Goal: Understand process/instructions: Learn how to perform a task or action

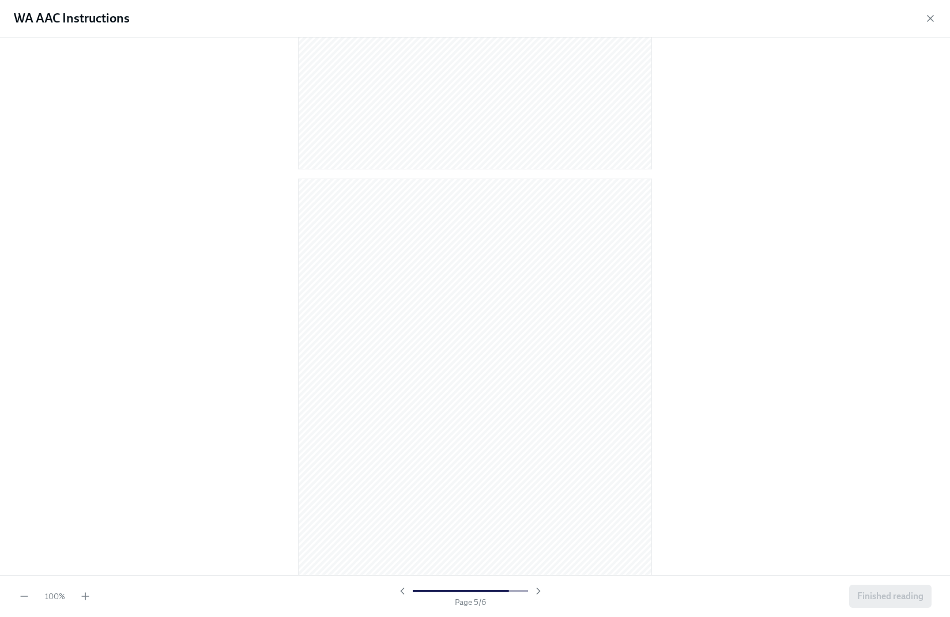
scroll to position [2272, 0]
click at [898, 605] on button "Finished reading" at bounding box center [890, 596] width 82 height 23
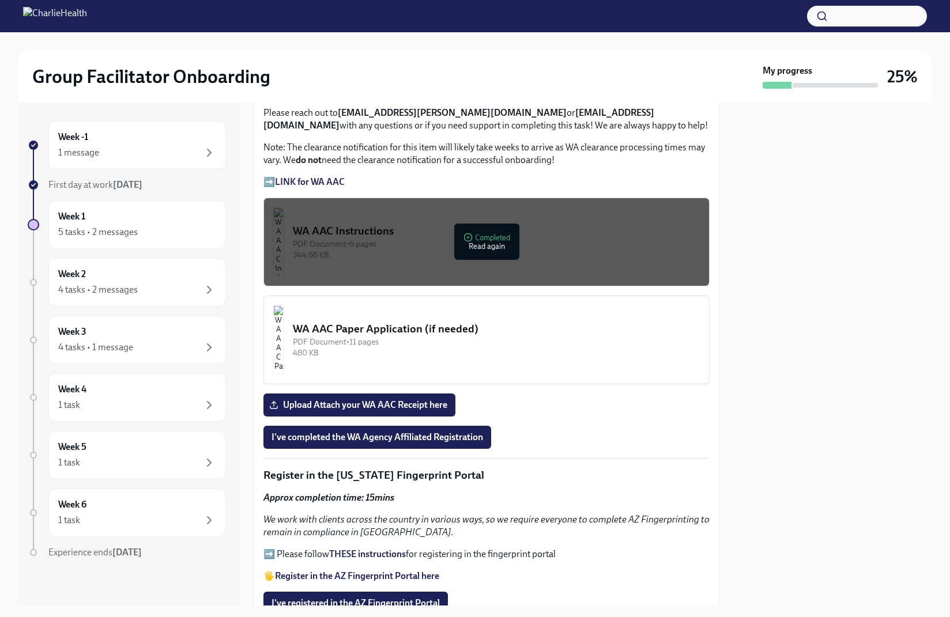
scroll to position [891, 0]
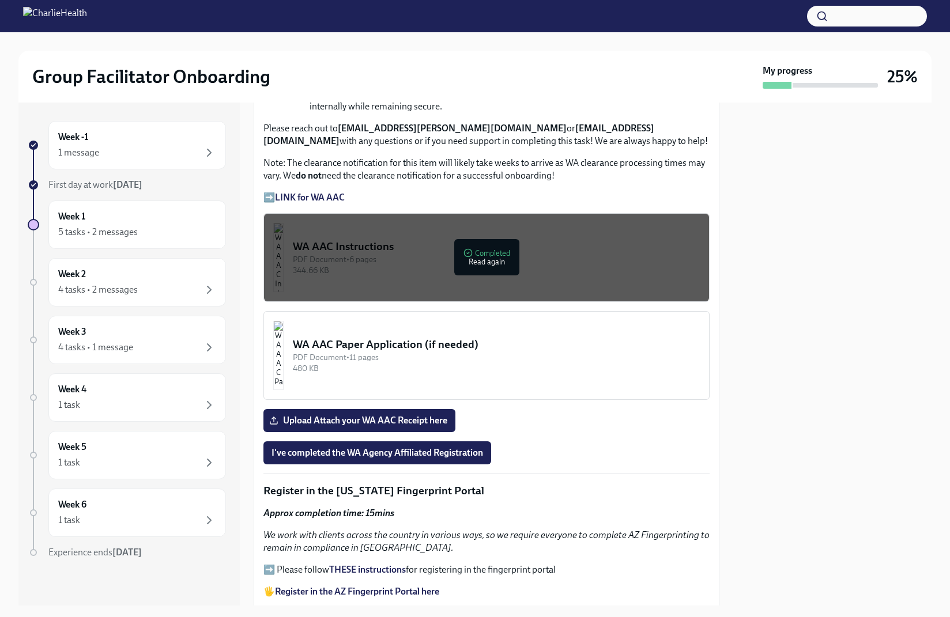
click at [335, 197] on strong "LINK for WA AAC" at bounding box center [310, 197] width 70 height 11
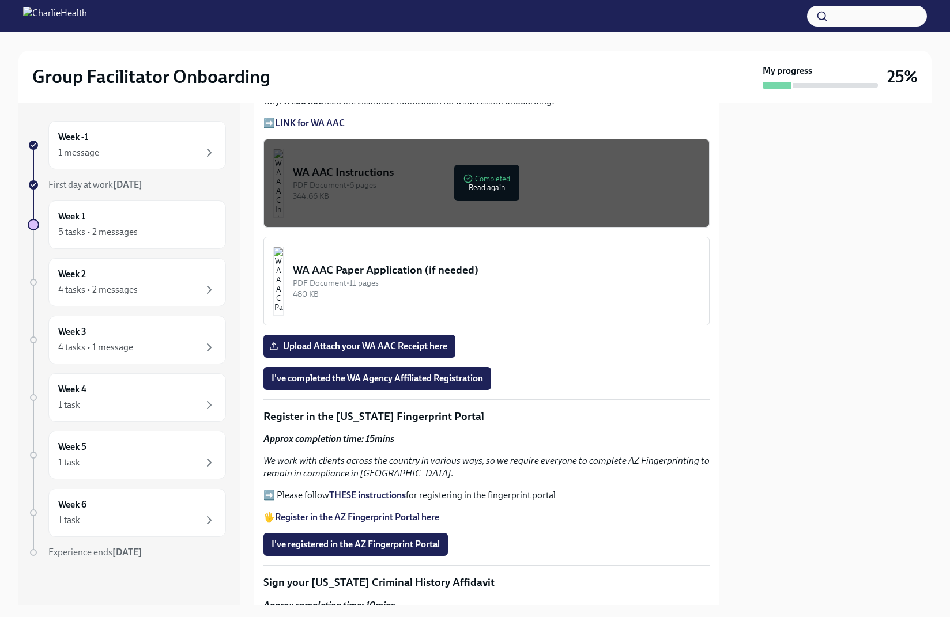
scroll to position [966, 0]
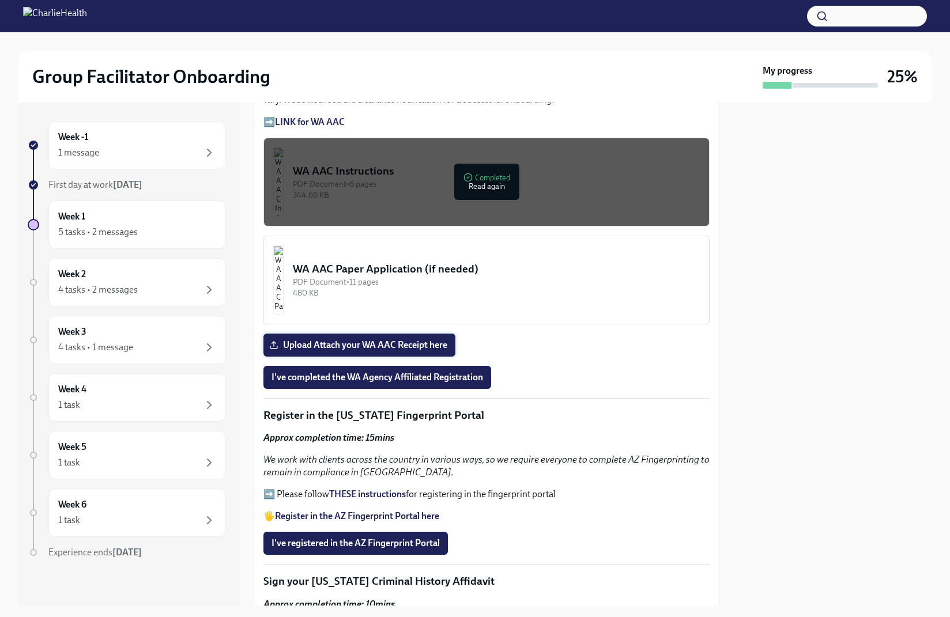
click at [390, 345] on span "Upload Attach your WA AAC Receipt here" at bounding box center [359, 345] width 176 height 12
click at [0, 0] on input "Upload Attach your WA AAC Receipt here" at bounding box center [0, 0] width 0 height 0
drag, startPoint x: 435, startPoint y: 379, endPoint x: 509, endPoint y: 315, distance: 97.7
click at [598, 348] on div "Welcome to your essential compliance tasks list! Offering virtual mental health…" at bounding box center [486, 387] width 446 height 2208
click at [387, 258] on button "WA AAC Paper Application (if needed) PDF Document • 11 pages 480 KB" at bounding box center [486, 280] width 446 height 89
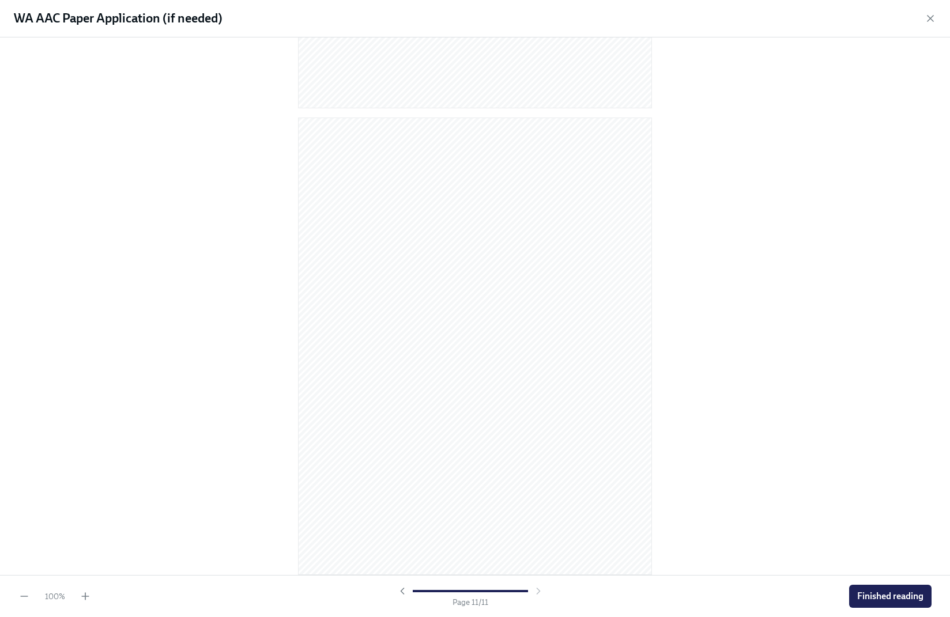
scroll to position [4606, 0]
click at [922, 594] on span "Finished reading" at bounding box center [890, 597] width 66 height 12
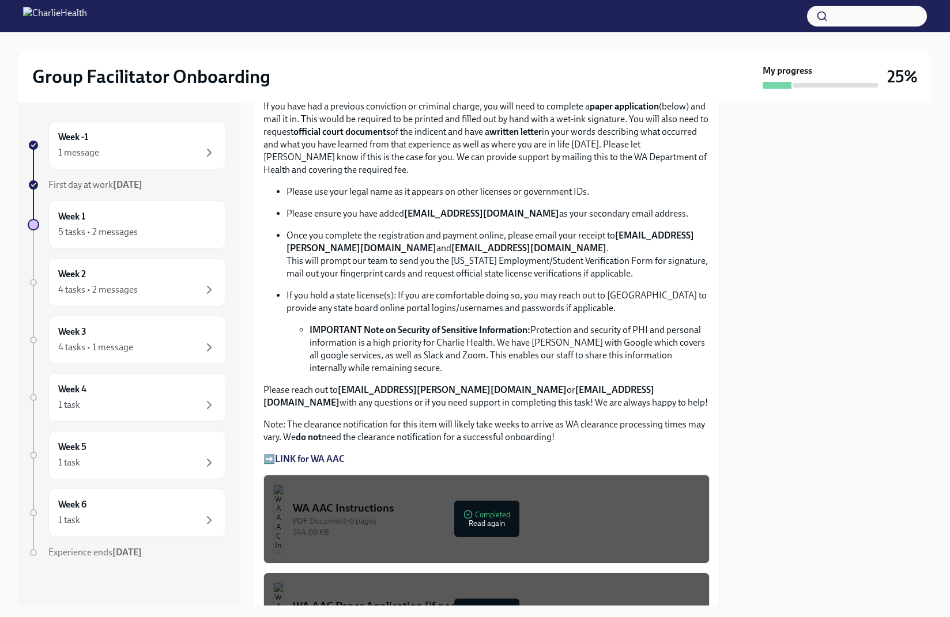
scroll to position [722, 0]
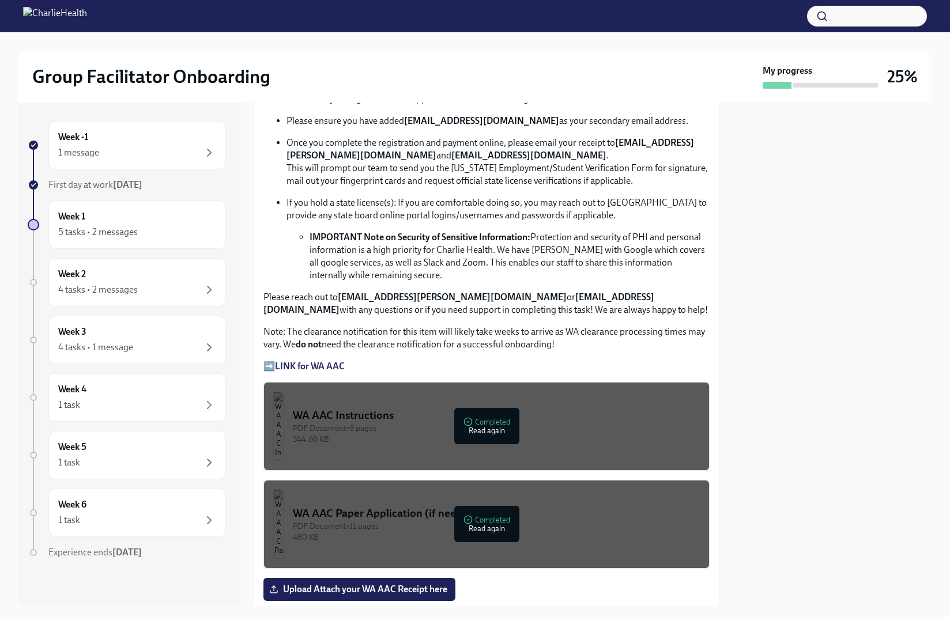
click at [536, 451] on button "WA AAC Instructions PDF Document • 6 pages 344.66 KB Completed Read again" at bounding box center [486, 426] width 446 height 89
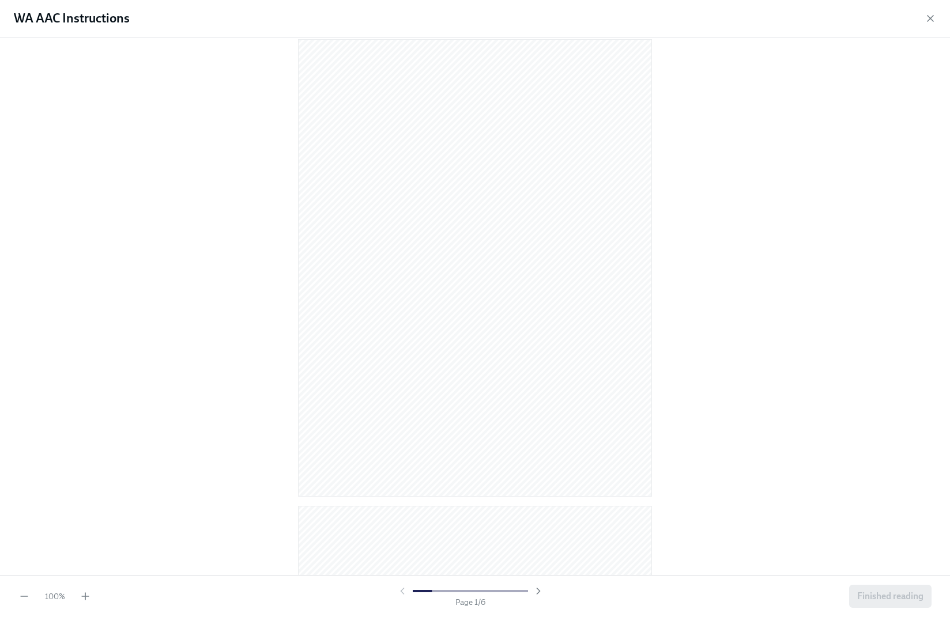
scroll to position [28, 0]
click at [80, 594] on icon "button" at bounding box center [86, 597] width 12 height 12
click at [84, 594] on icon "button" at bounding box center [86, 597] width 12 height 12
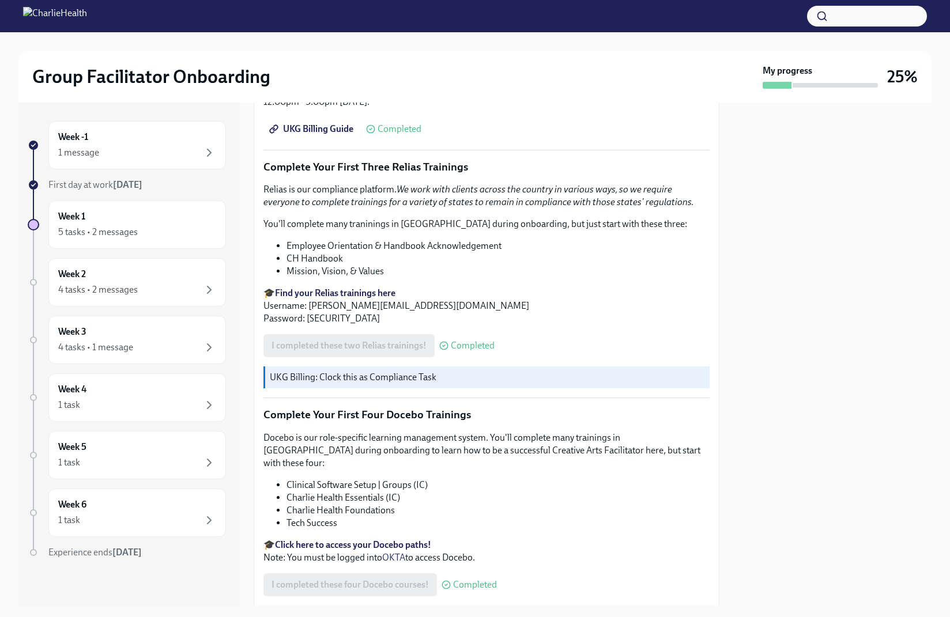
scroll to position [1392, 0]
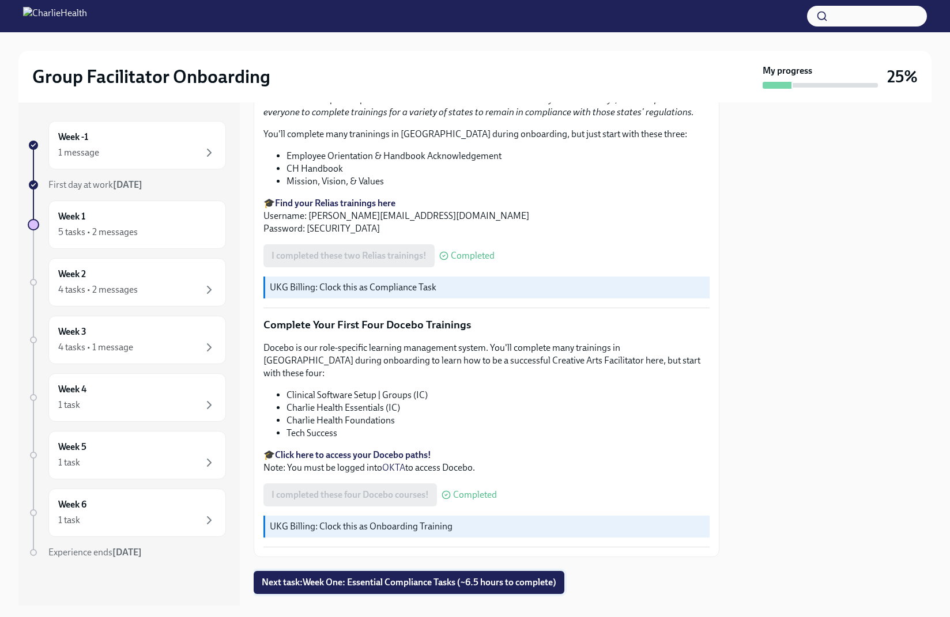
click at [475, 577] on span "Next task : Week One: Essential Compliance Tasks (~6.5 hours to complete)" at bounding box center [409, 583] width 294 height 12
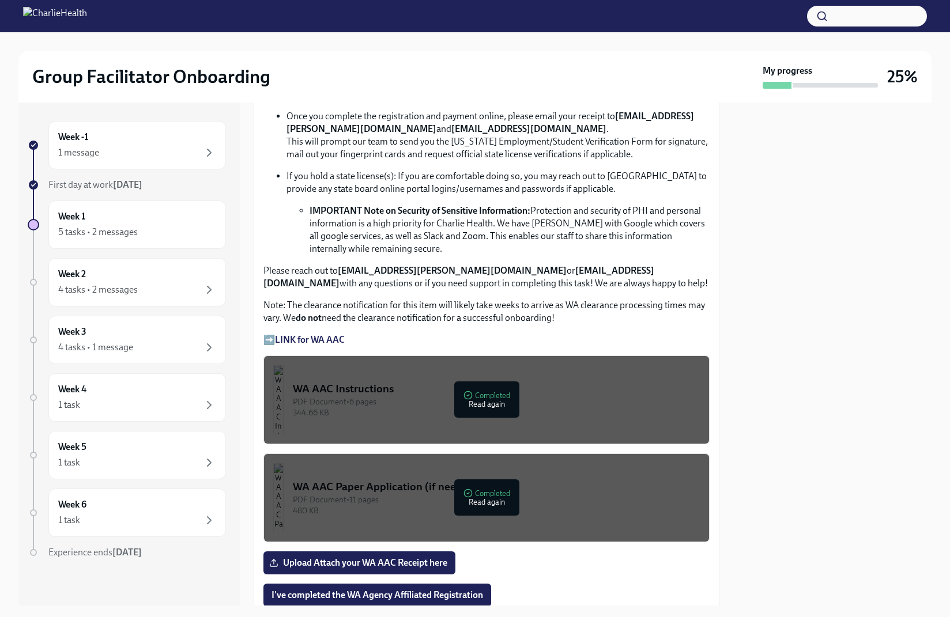
scroll to position [777, 0]
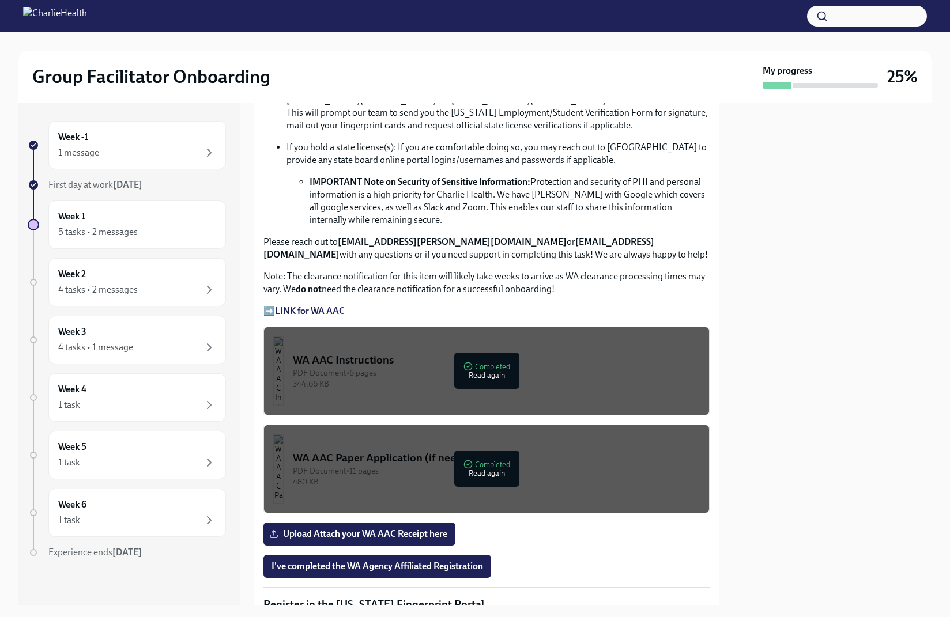
click at [287, 310] on strong "LINK for WA AAC" at bounding box center [310, 310] width 70 height 11
drag, startPoint x: 342, startPoint y: 243, endPoint x: 460, endPoint y: 244, distance: 118.7
click at [450, 244] on strong "[EMAIL_ADDRESS][PERSON_NAME][DOMAIN_NAME]" at bounding box center [452, 241] width 229 height 11
drag, startPoint x: 463, startPoint y: 243, endPoint x: 358, endPoint y: 240, distance: 104.9
click at [358, 240] on strong "[EMAIL_ADDRESS][PERSON_NAME][DOMAIN_NAME]" at bounding box center [452, 241] width 229 height 11
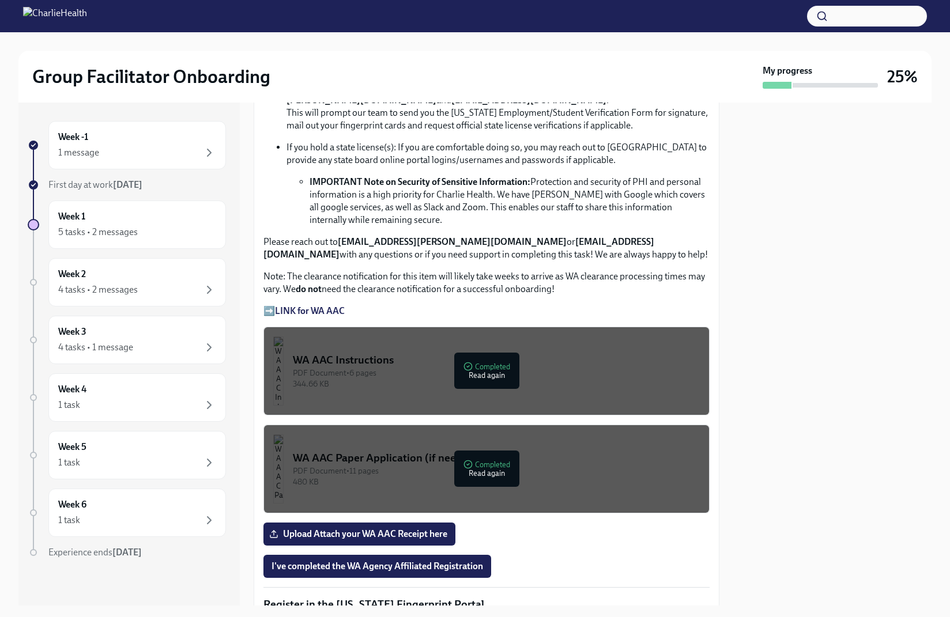
click at [332, 241] on p "Please reach out to [EMAIL_ADDRESS][PERSON_NAME][DOMAIN_NAME] or [EMAIL_ADDRESS…" at bounding box center [486, 248] width 446 height 25
drag, startPoint x: 340, startPoint y: 243, endPoint x: 485, endPoint y: 243, distance: 145.2
click at [485, 243] on strong "[EMAIL_ADDRESS][PERSON_NAME][DOMAIN_NAME]" at bounding box center [452, 241] width 229 height 11
copy strong "[EMAIL_ADDRESS][PERSON_NAME][DOMAIN_NAME]"
click at [625, 265] on div "Approx completion time: 20mins Below are the step by step instructions on how t…" at bounding box center [486, 82] width 446 height 469
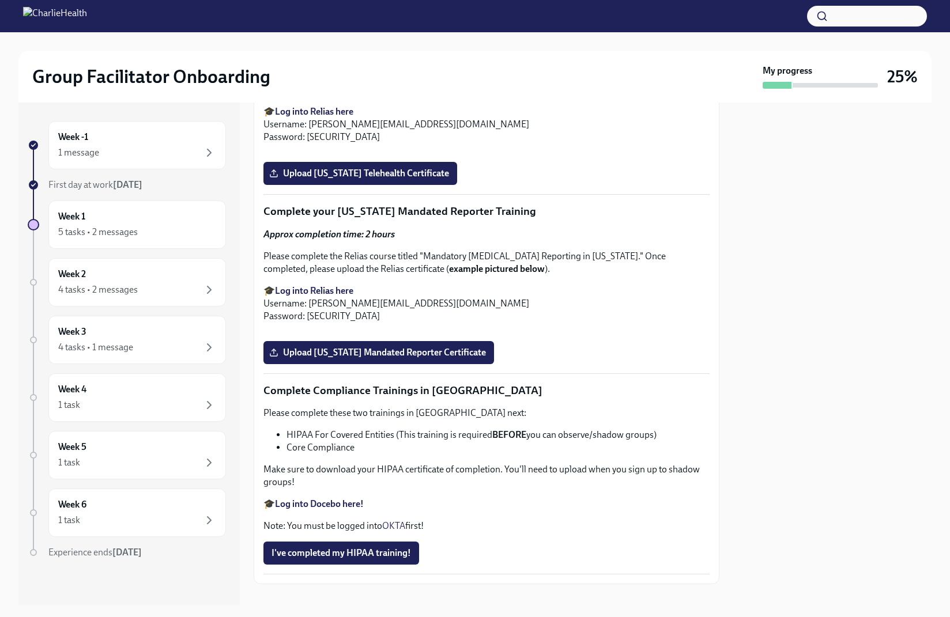
scroll to position [1746, 0]
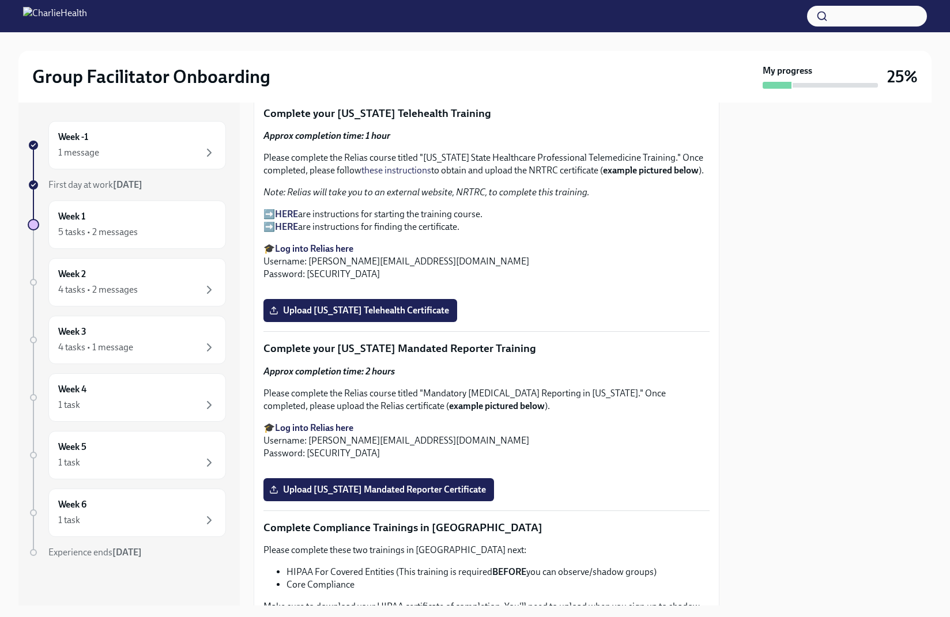
click at [314, 250] on strong "Log into Relias here" at bounding box center [314, 248] width 78 height 11
drag, startPoint x: 308, startPoint y: 263, endPoint x: 452, endPoint y: 259, distance: 144.1
click at [452, 259] on p "🎓 Log into Relias here Username: [PERSON_NAME][EMAIL_ADDRESS][DOMAIN_NAME] Pass…" at bounding box center [486, 262] width 446 height 38
drag, startPoint x: 458, startPoint y: 260, endPoint x: 309, endPoint y: 267, distance: 149.4
click at [309, 267] on p "🎓 Log into Relias here Username: [PERSON_NAME][EMAIL_ADDRESS][DOMAIN_NAME] Pass…" at bounding box center [486, 262] width 446 height 38
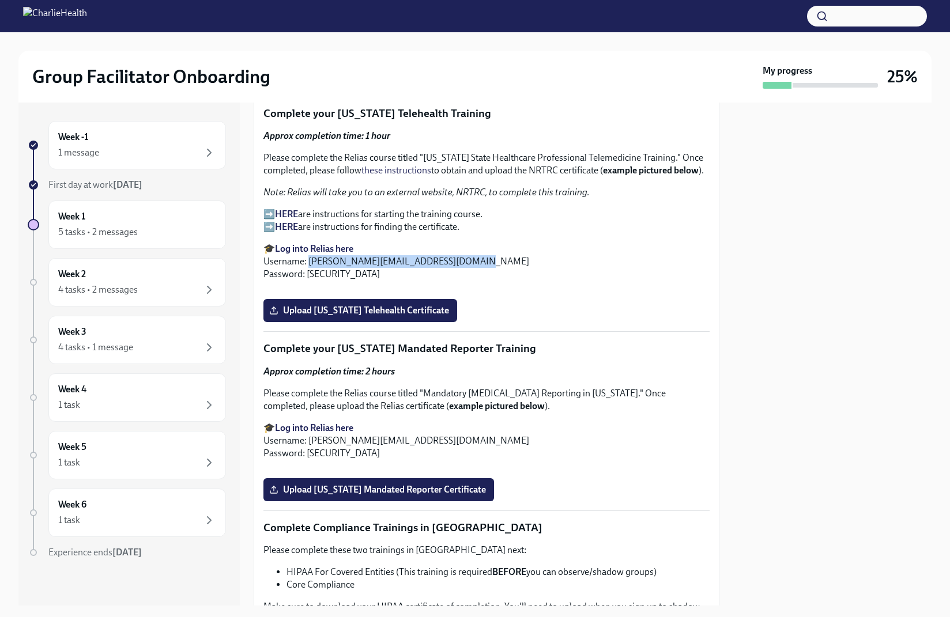
copy p "[PERSON_NAME][EMAIL_ADDRESS][DOMAIN_NAME]"
drag, startPoint x: 305, startPoint y: 275, endPoint x: 375, endPoint y: 277, distance: 69.2
click at [375, 277] on p "🎓 Log into Relias here Username: [PERSON_NAME][EMAIL_ADDRESS][DOMAIN_NAME] Pass…" at bounding box center [486, 262] width 446 height 38
copy p "ch1234"
